Goal: Navigation & Orientation: Find specific page/section

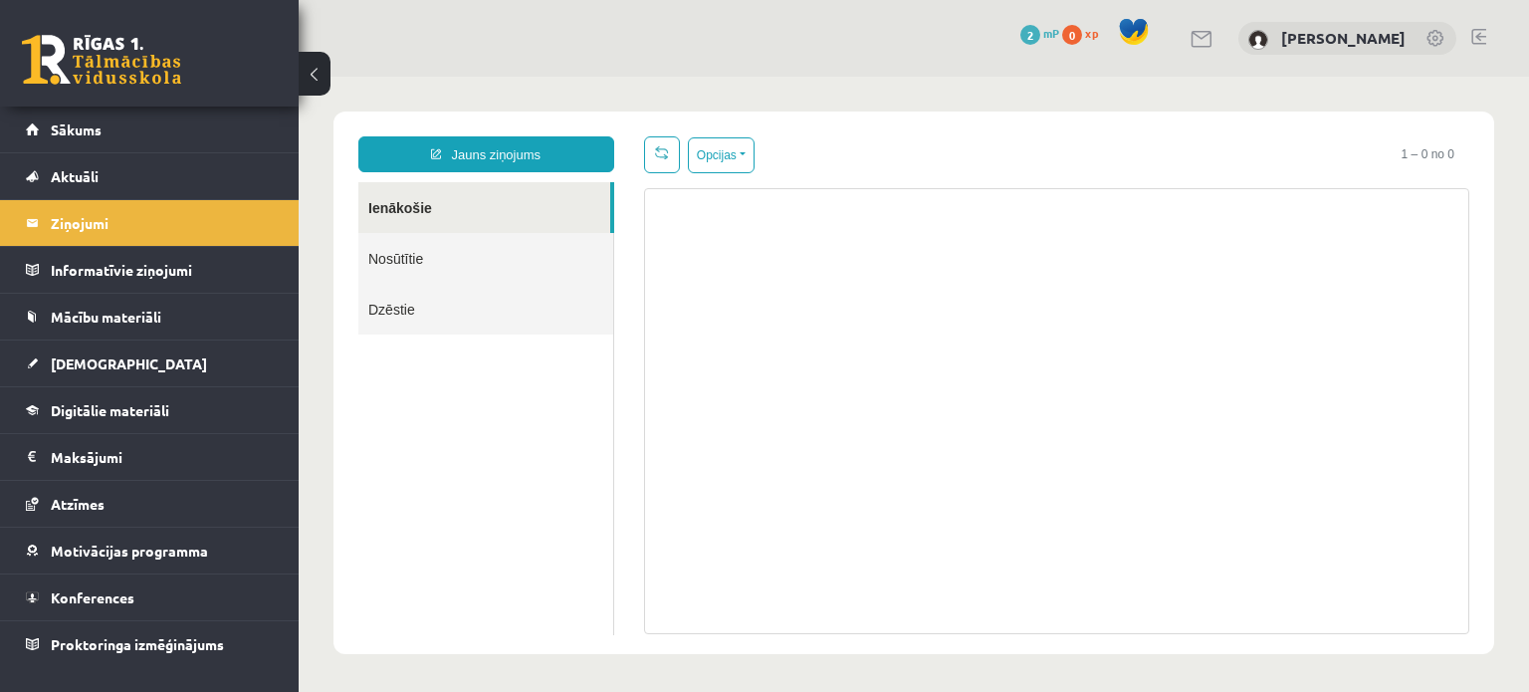
click at [1082, 33] on span "0" at bounding box center [1072, 35] width 20 height 20
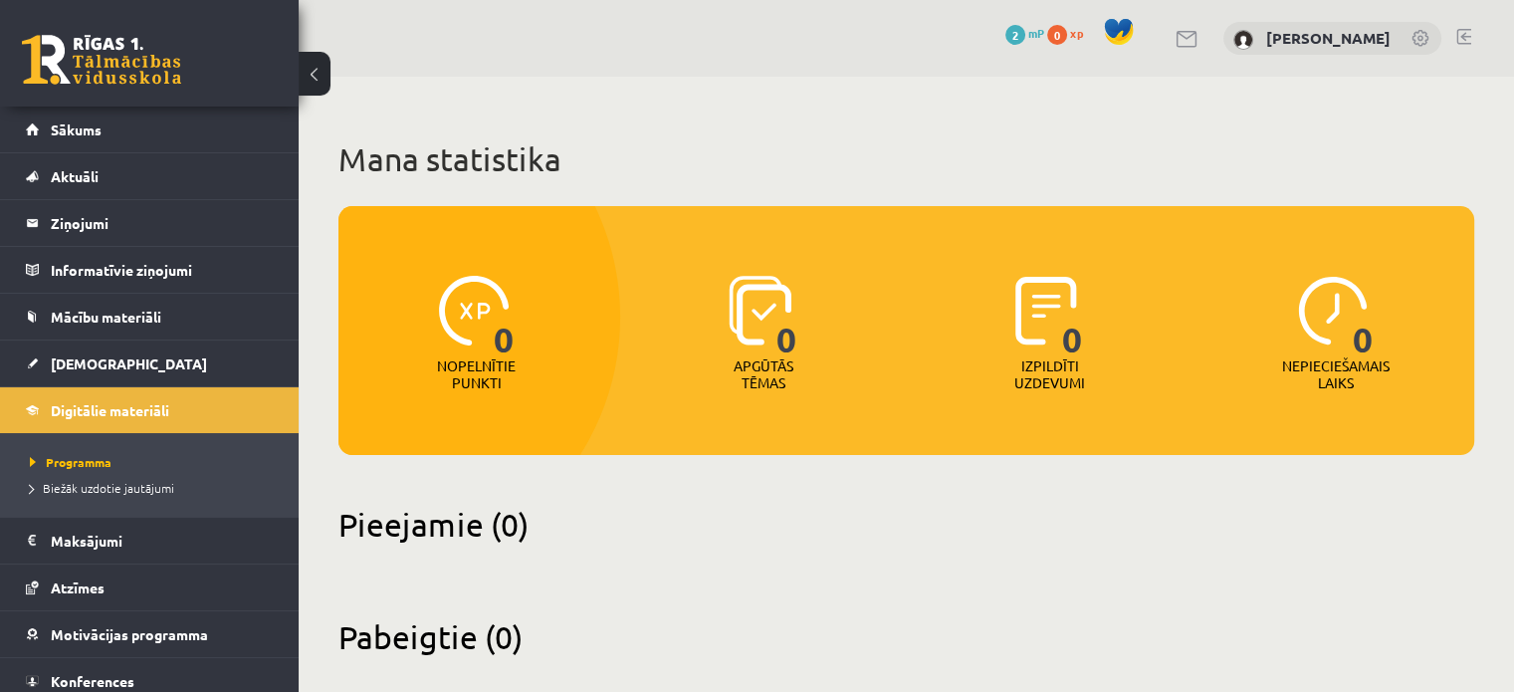
click at [1134, 31] on span at bounding box center [1119, 32] width 30 height 30
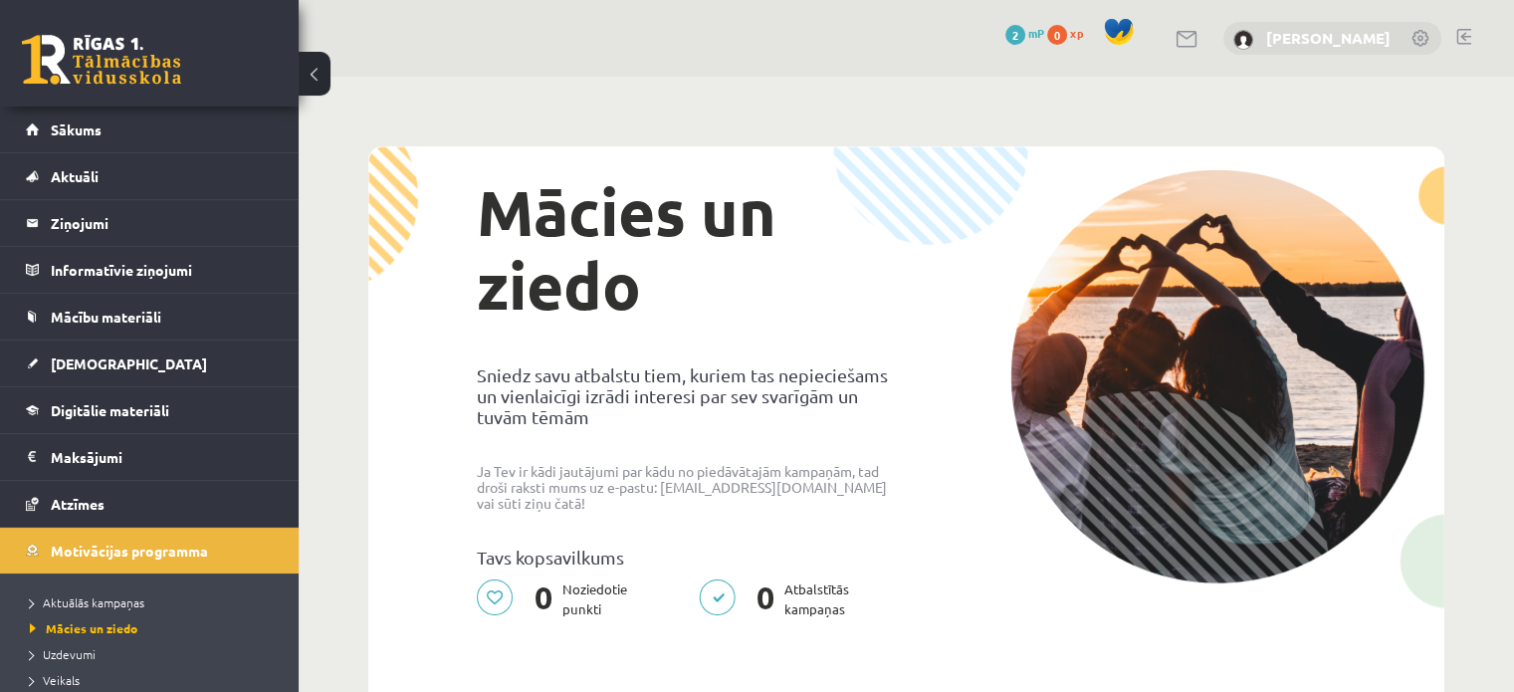
click at [1345, 33] on link "[PERSON_NAME]" at bounding box center [1328, 38] width 124 height 20
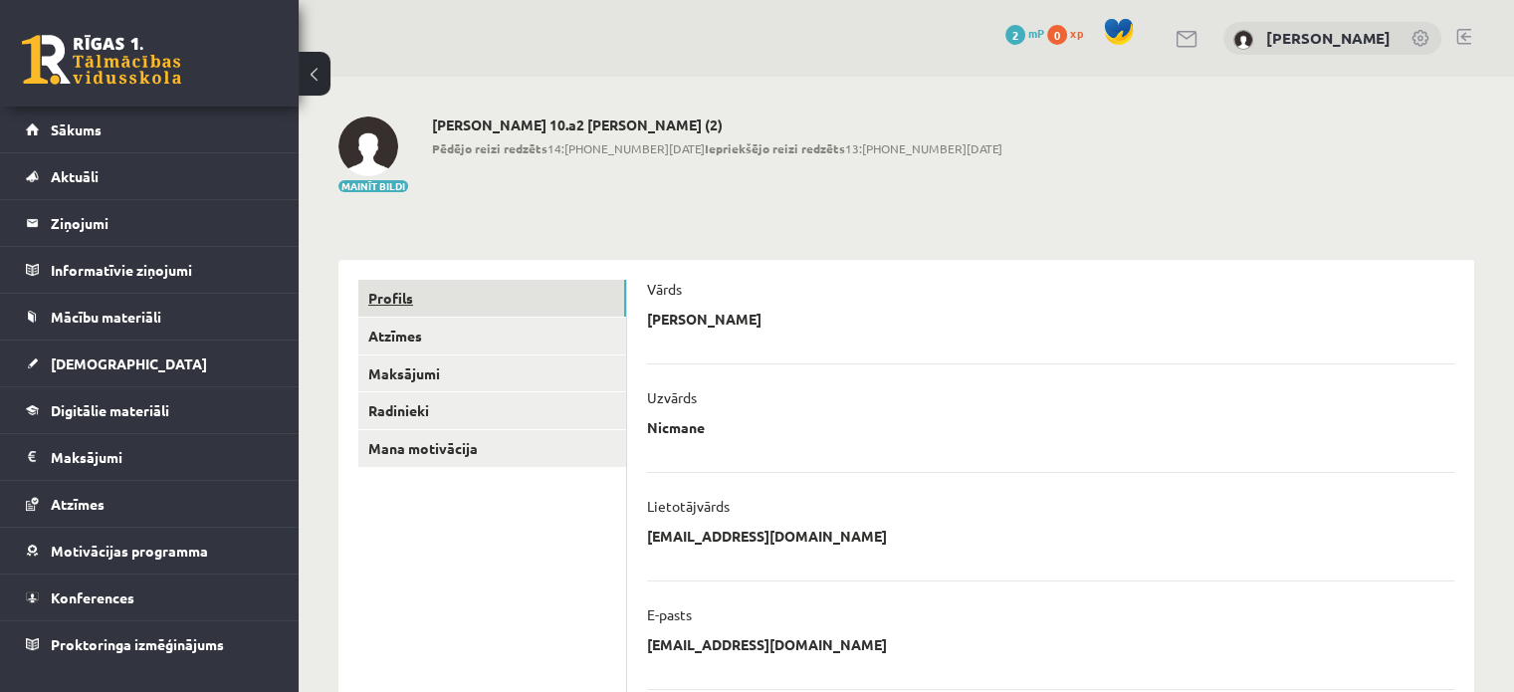
click at [397, 286] on link "Profils" at bounding box center [492, 298] width 268 height 37
click at [408, 321] on link "Atzīmes" at bounding box center [492, 336] width 268 height 37
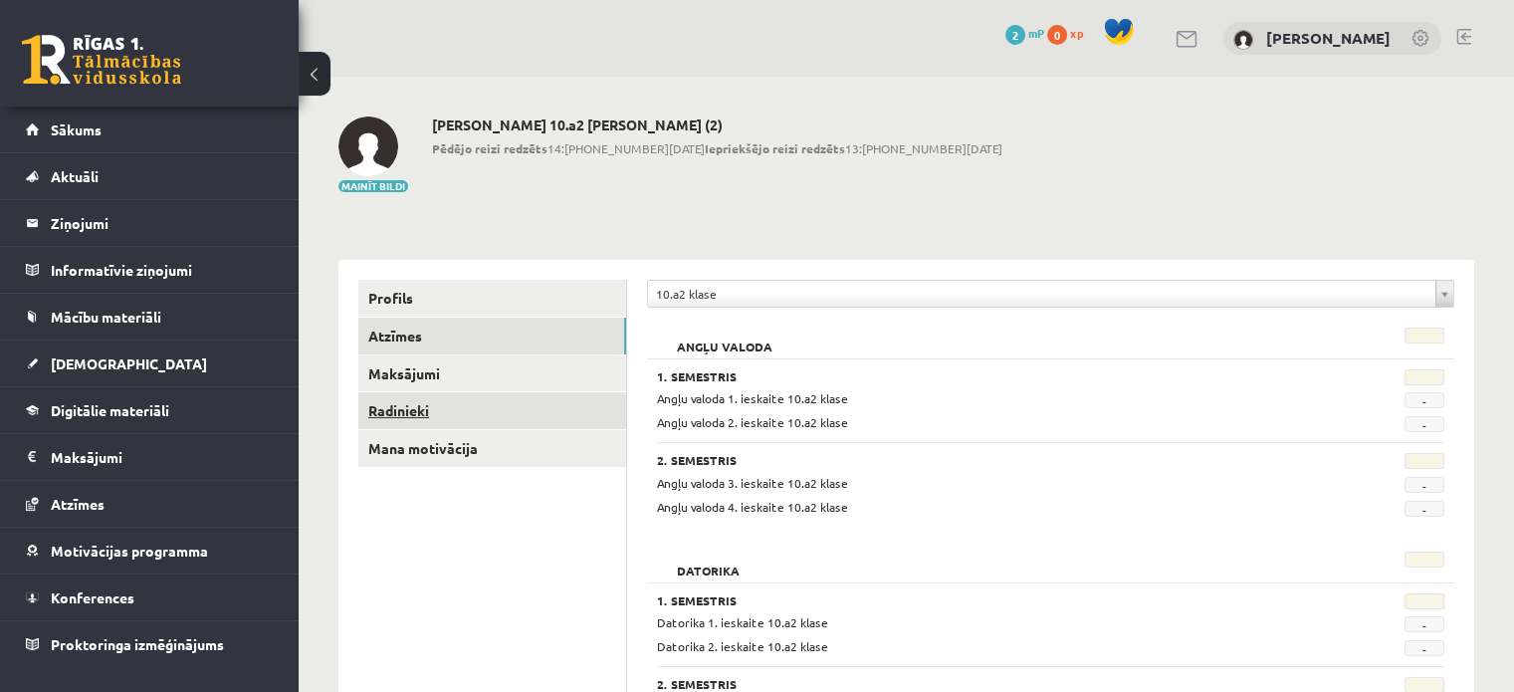
click at [410, 406] on link "Radinieki" at bounding box center [492, 410] width 268 height 37
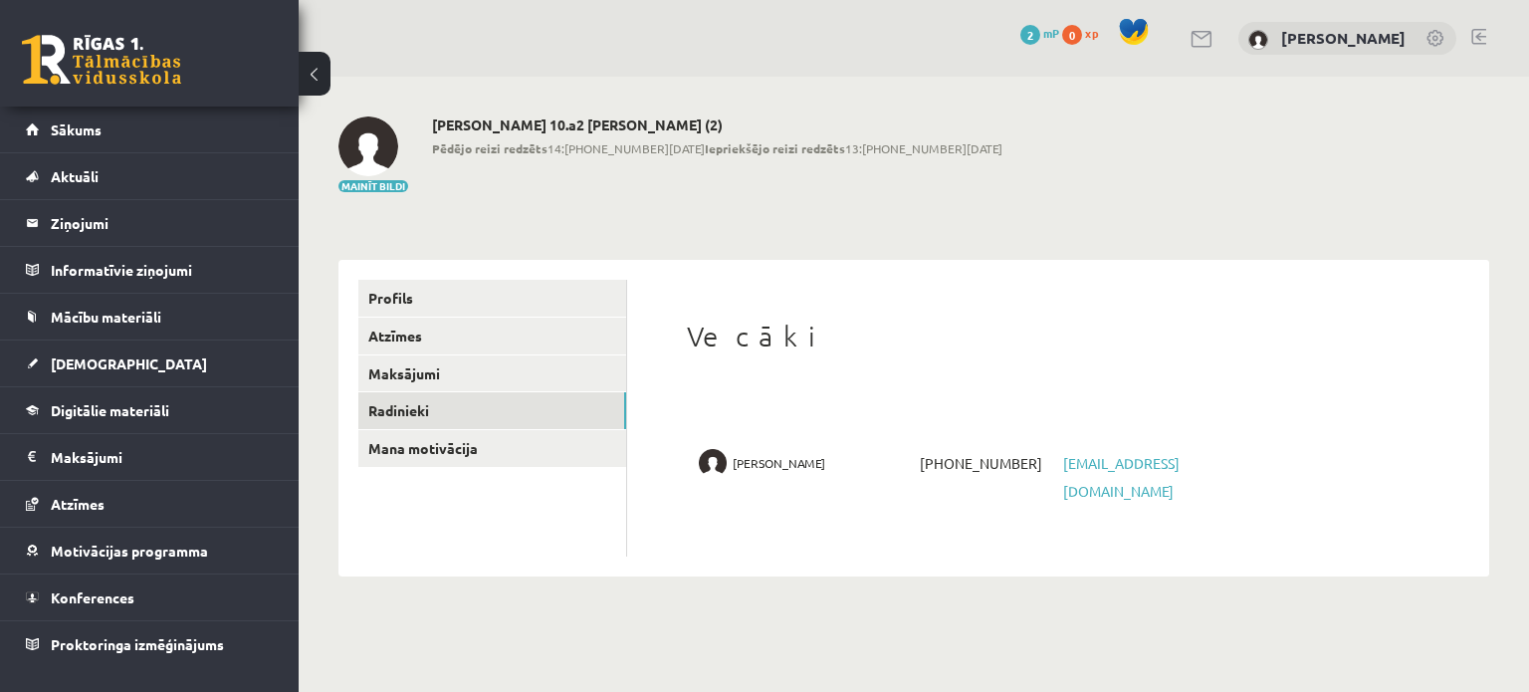
click at [763, 462] on span "Jānis Nicmanis" at bounding box center [779, 463] width 93 height 28
click at [455, 441] on link "Mana motivācija" at bounding box center [492, 448] width 268 height 37
